Goal: Task Accomplishment & Management: Complete application form

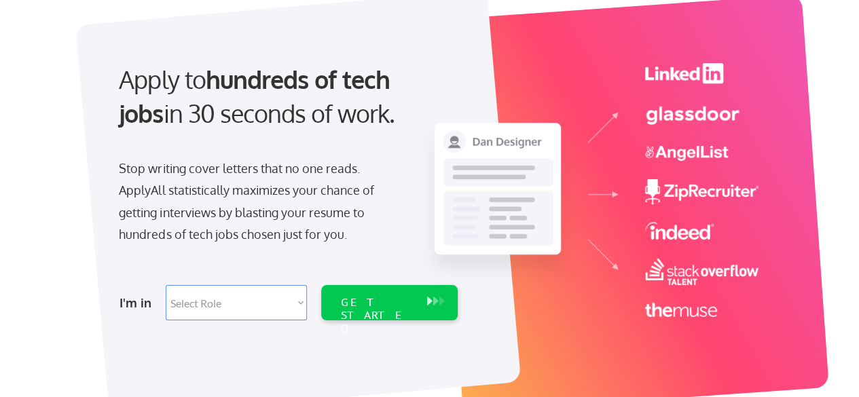
scroll to position [94, 0]
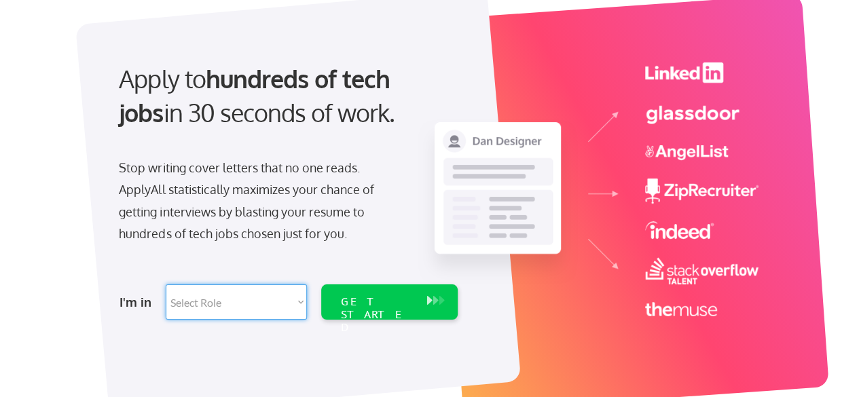
click at [271, 293] on select "Select Role Software Engineering Product Management Customer Success Sales UI/U…" at bounding box center [236, 301] width 141 height 35
select select ""engineering""
click at [166, 284] on select "Select Role Software Engineering Product Management Customer Success Sales UI/U…" at bounding box center [236, 301] width 141 height 35
select select ""engineering""
click at [406, 298] on div "GET STARTED" at bounding box center [376, 314] width 73 height 39
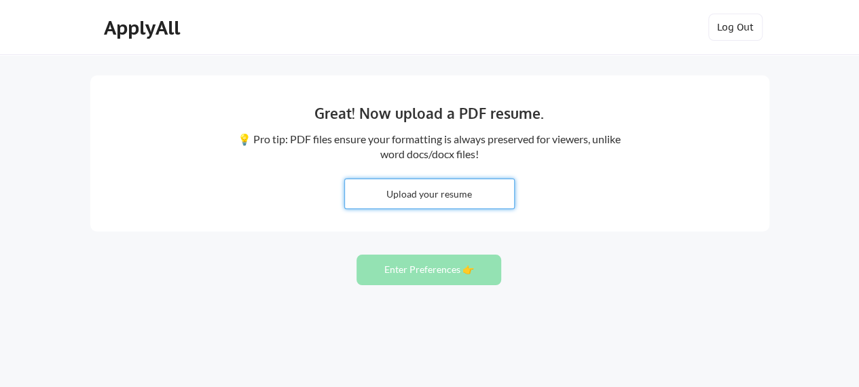
click at [444, 200] on input "file" at bounding box center [429, 193] width 169 height 29
type input "C:\fakepath\Navami_Bhat_Resume_SDE.pdf"
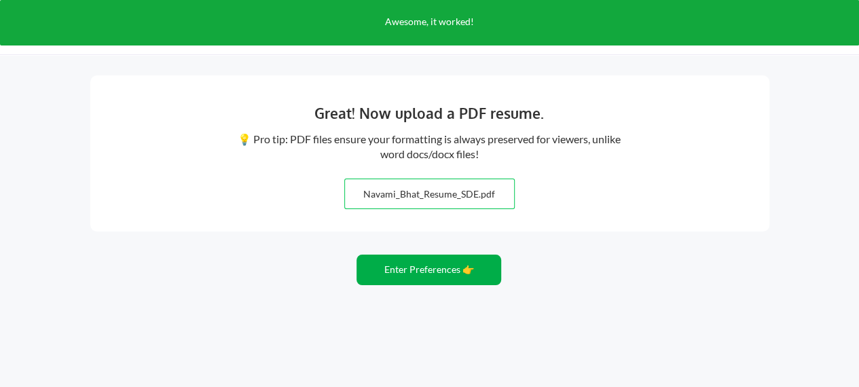
click at [438, 268] on button "Enter Preferences 👉" at bounding box center [428, 270] width 145 height 31
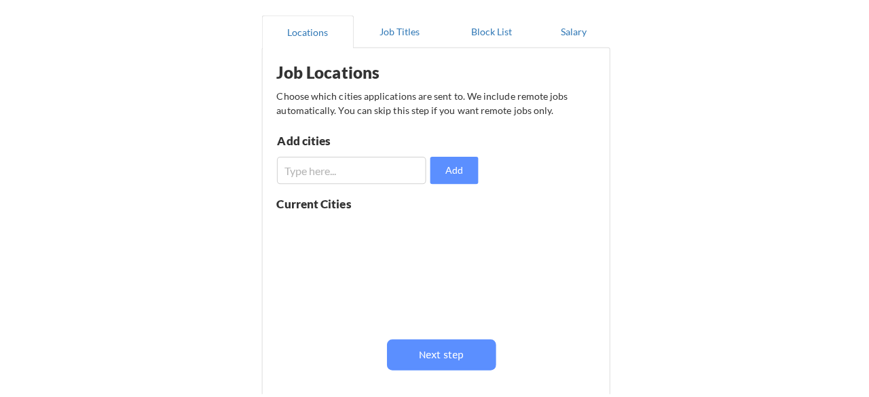
scroll to position [122, 0]
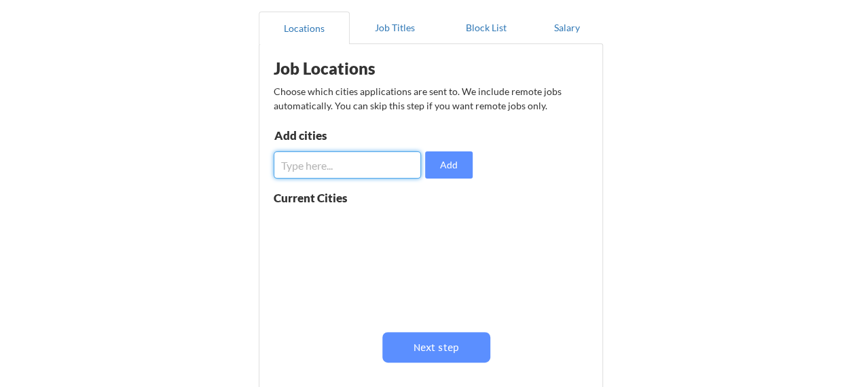
click at [391, 166] on input "input" at bounding box center [348, 164] width 148 height 27
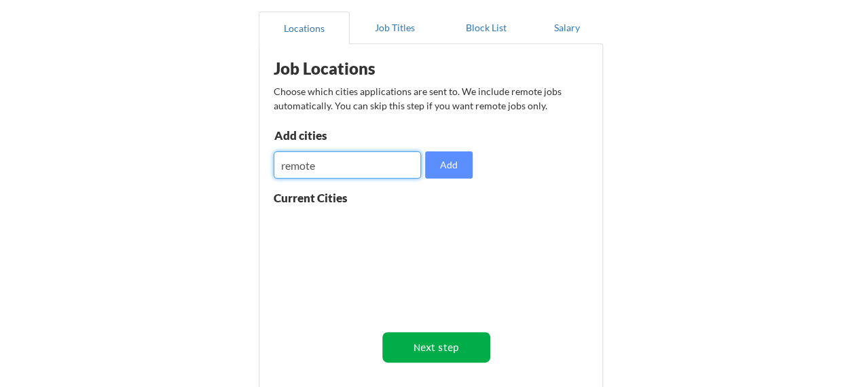
type input "remote"
click at [441, 350] on button "Next step" at bounding box center [436, 347] width 108 height 31
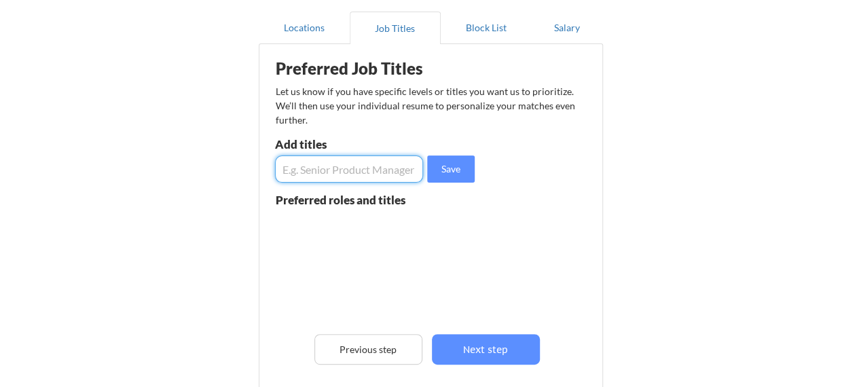
click at [368, 174] on input "input" at bounding box center [349, 168] width 149 height 27
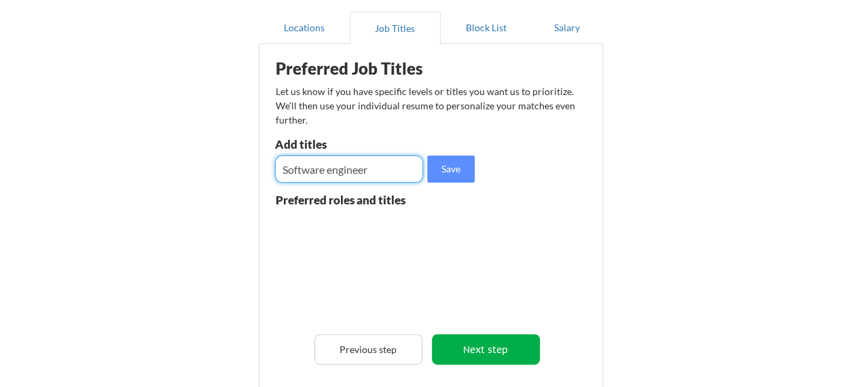
type input "Software engineer"
click at [468, 353] on button "Next step" at bounding box center [486, 349] width 108 height 31
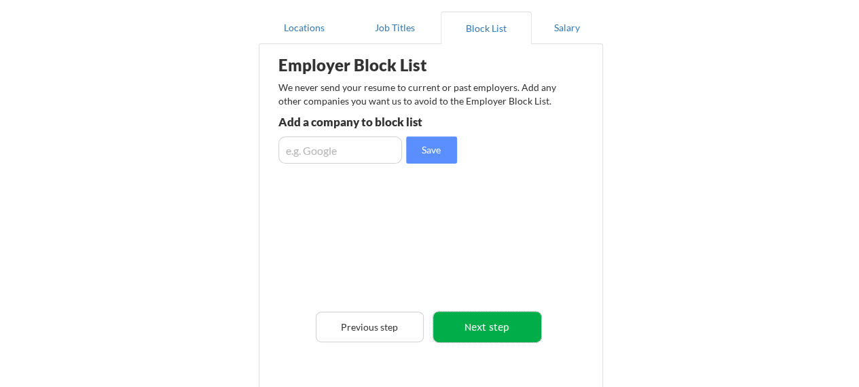
click at [468, 329] on button "Next step" at bounding box center [487, 327] width 108 height 31
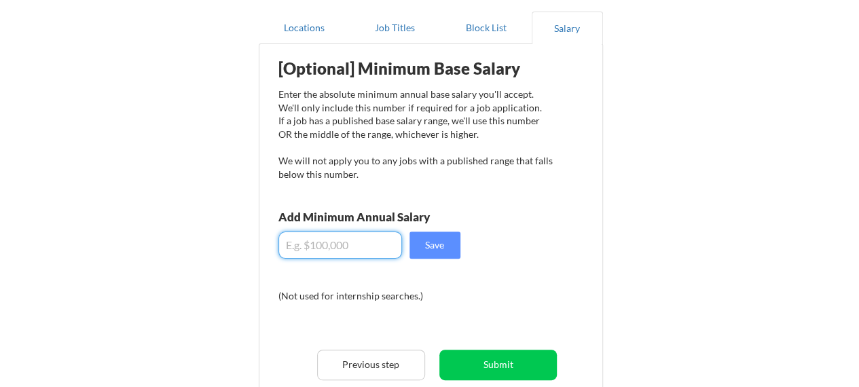
click at [367, 242] on input "input" at bounding box center [340, 244] width 124 height 27
type input "$80,000"
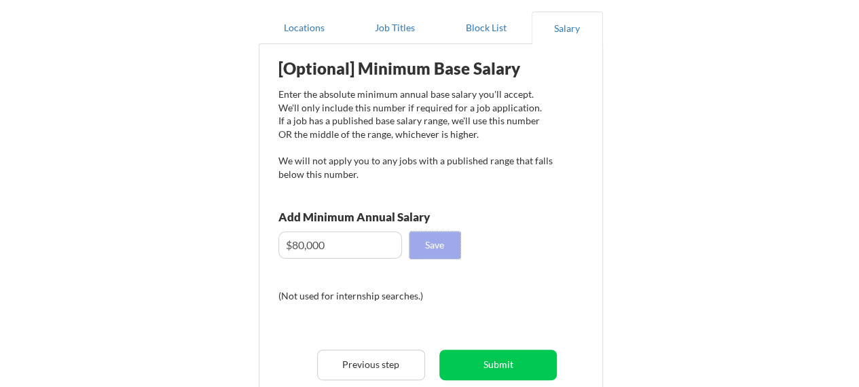
click at [437, 241] on button "Save" at bounding box center [434, 244] width 51 height 27
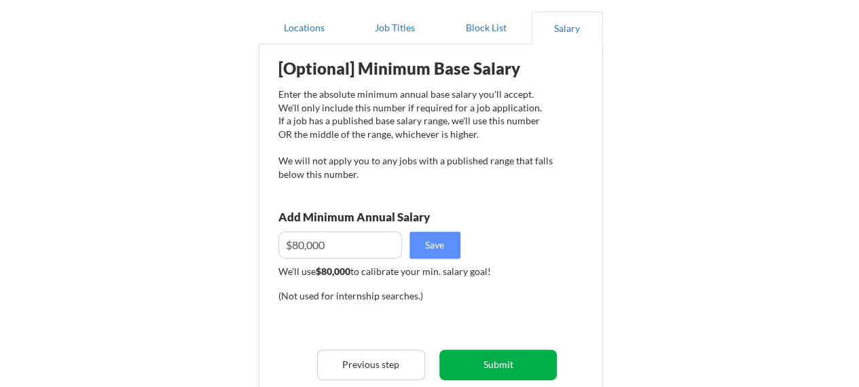
click at [495, 360] on button "Submit" at bounding box center [497, 365] width 117 height 31
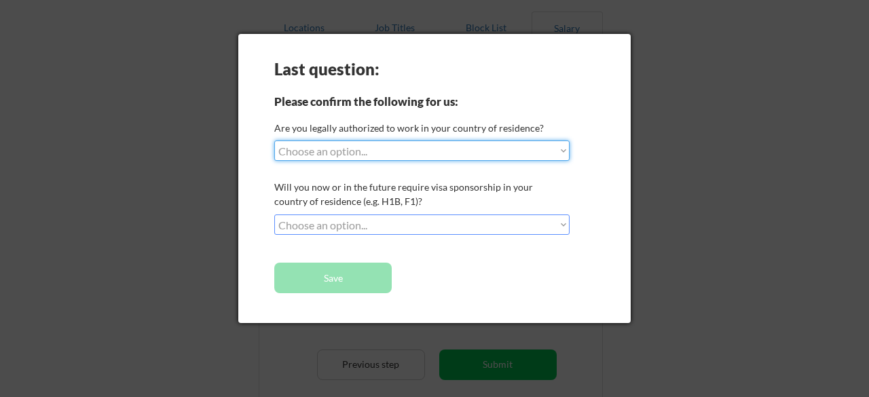
click at [520, 157] on select "Choose an option... Yes, I am a [DEMOGRAPHIC_DATA] Citizen Yes, I am a [DEMOGRA…" at bounding box center [421, 151] width 295 height 20
select select ""yes__i_am_here_on_a_visa__h1b__opt__etc__""
click at [274, 141] on select "Choose an option... Yes, I am a [DEMOGRAPHIC_DATA] Citizen Yes, I am a [DEMOGRA…" at bounding box center [421, 151] width 295 height 20
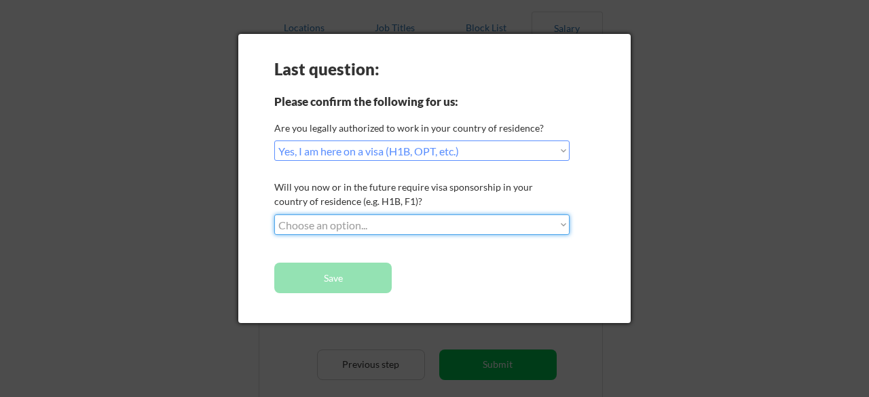
click at [410, 227] on select "Choose an option... No, I will not need sponsorship Yes, I will need sponsorship" at bounding box center [421, 224] width 295 height 20
select select ""no__i_will_not_need_sponsorship""
click at [274, 214] on select "Choose an option... No, I will not need sponsorship Yes, I will need sponsorship" at bounding box center [421, 224] width 295 height 20
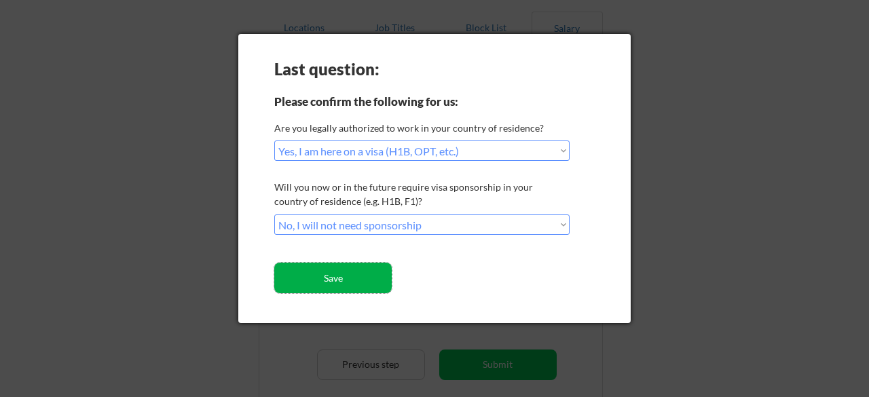
click at [370, 284] on button "Save" at bounding box center [332, 278] width 117 height 31
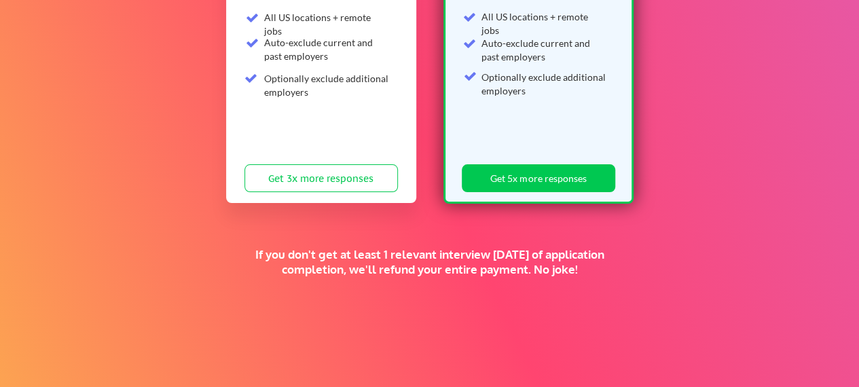
scroll to position [282, 0]
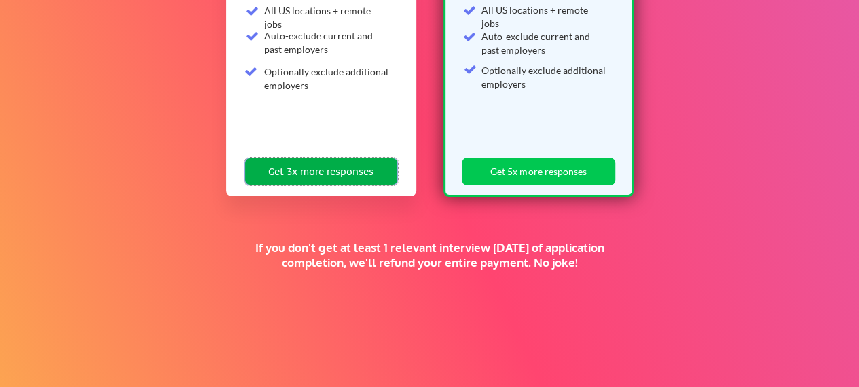
click at [341, 180] on button "Get 3x more responses" at bounding box center [320, 171] width 153 height 28
